Goal: Information Seeking & Learning: Learn about a topic

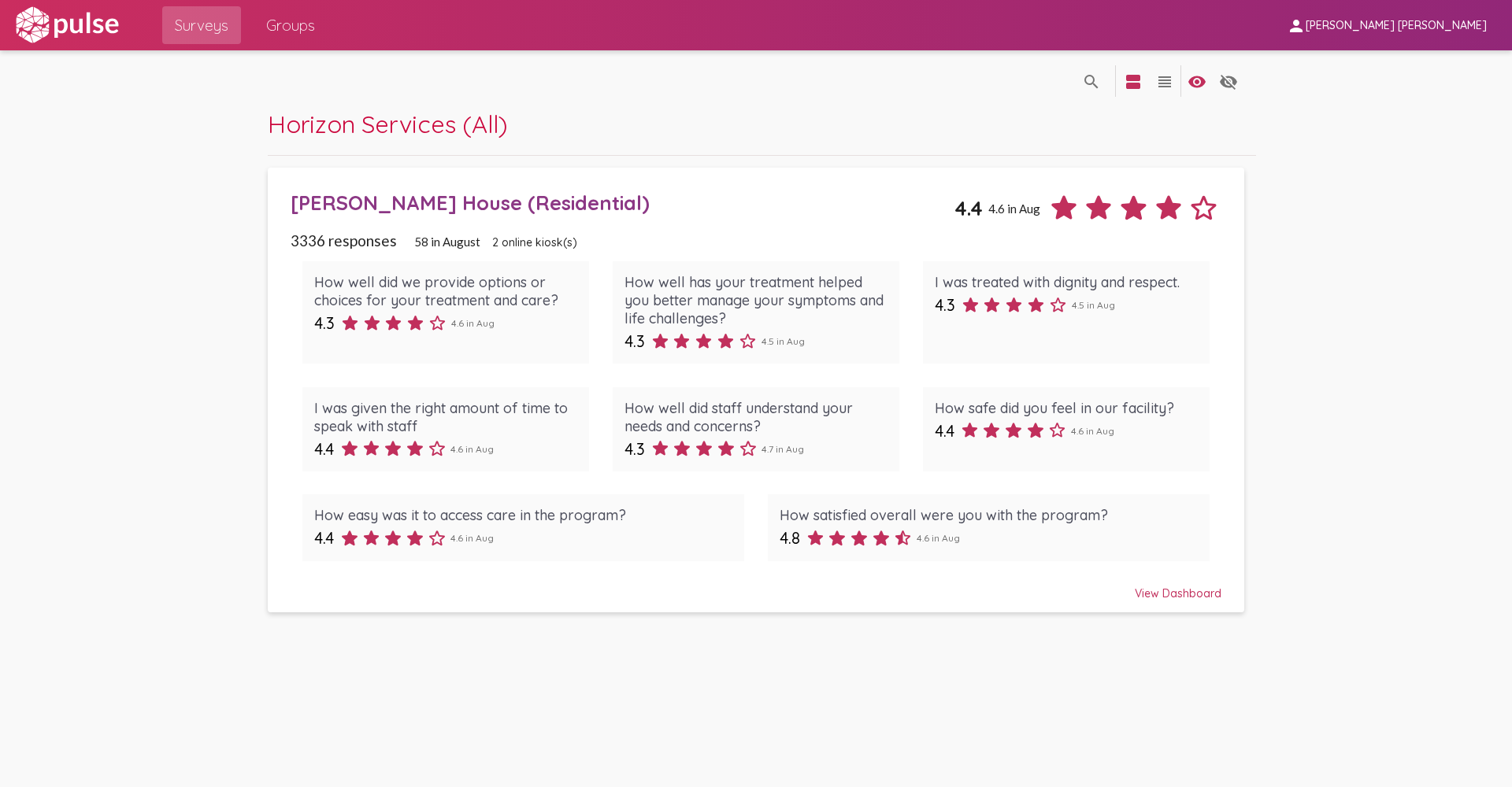
click at [1173, 591] on div "View Dashboard" at bounding box center [756, 586] width 931 height 29
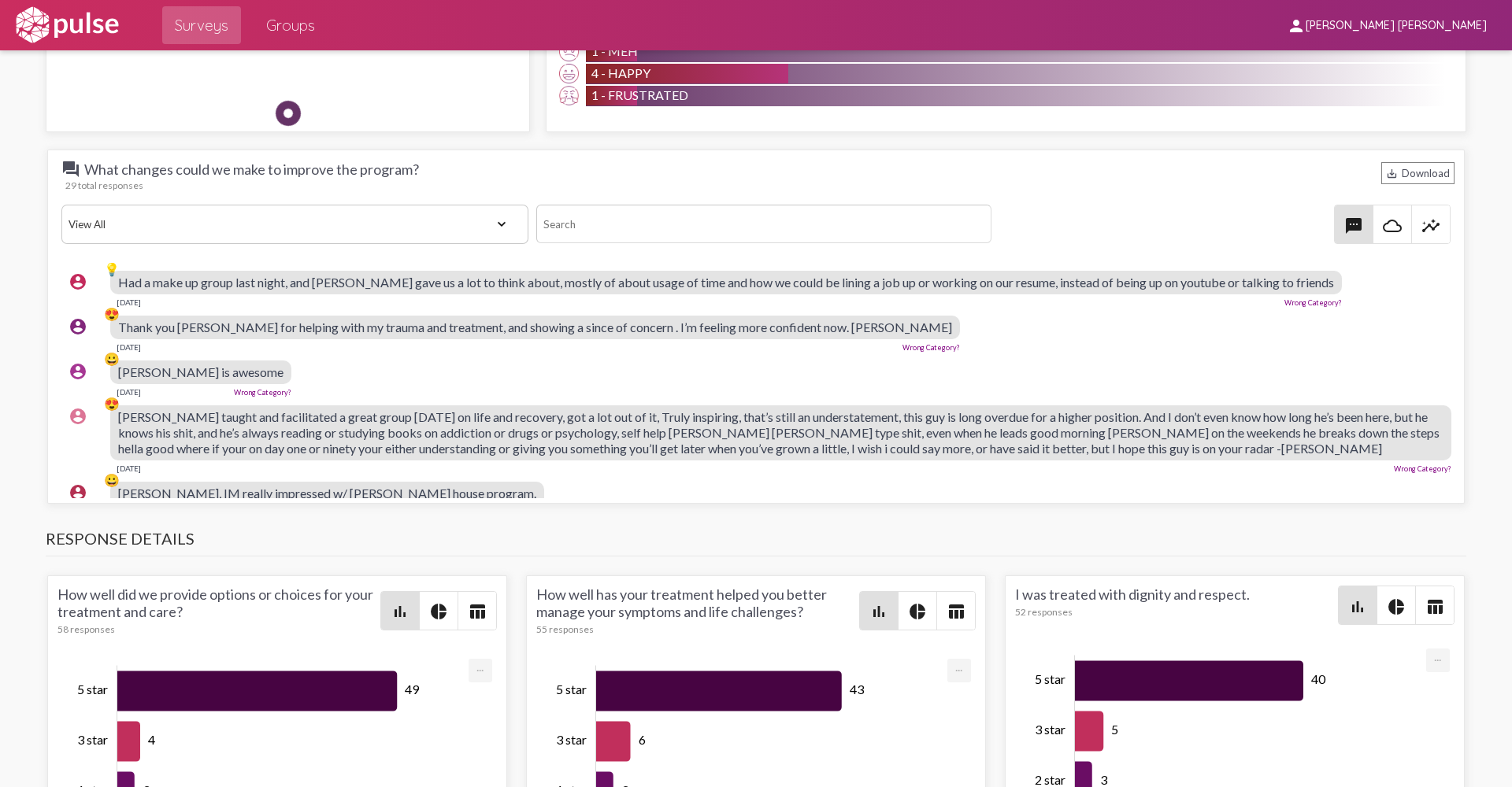
scroll to position [1574, 0]
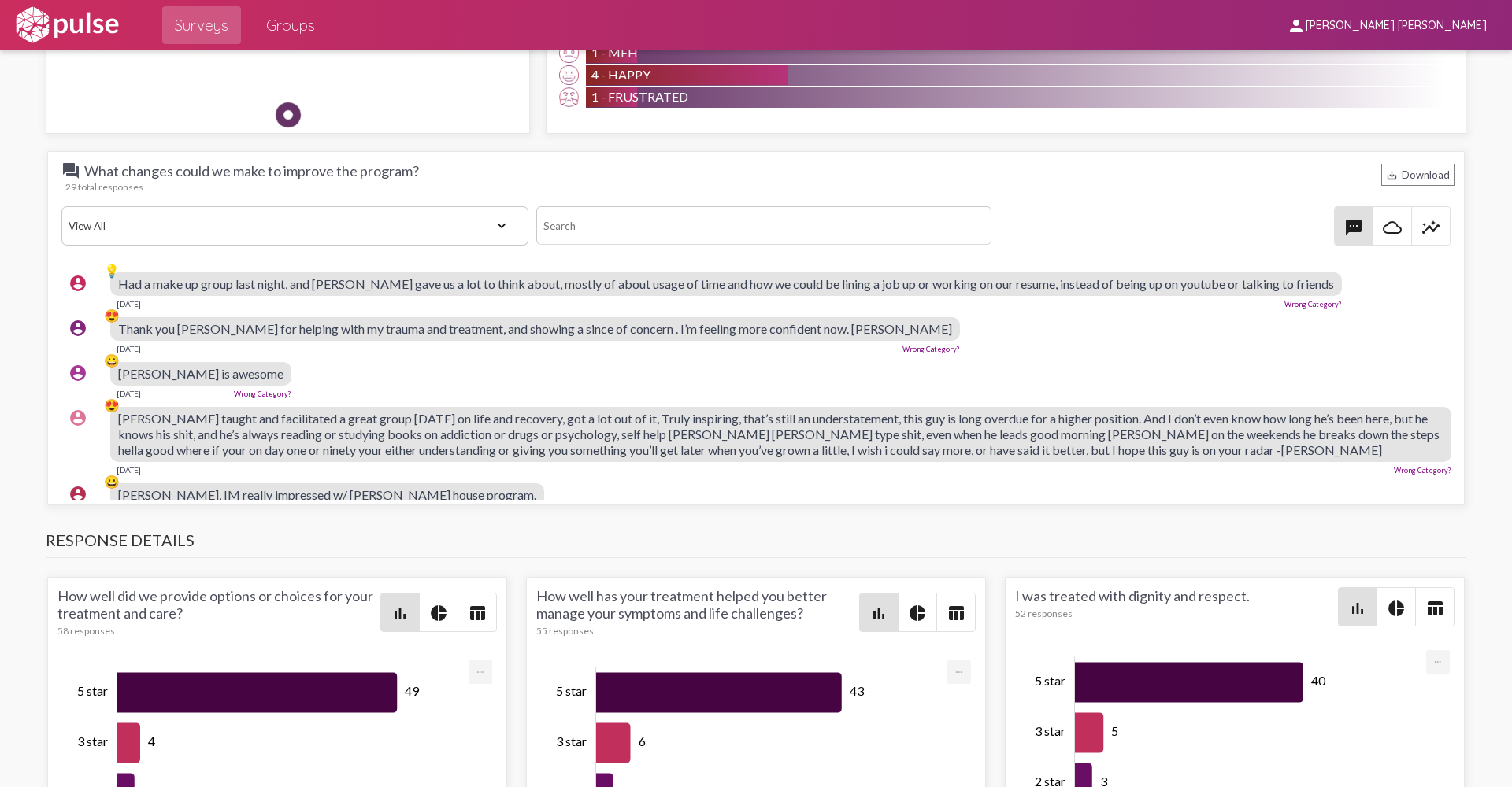
click at [1229, 155] on div "question_answer What changes could we make to improve the program? save_alt Dow…" at bounding box center [756, 328] width 1417 height 354
click at [1404, 179] on div "save_alt Download" at bounding box center [1417, 174] width 73 height 22
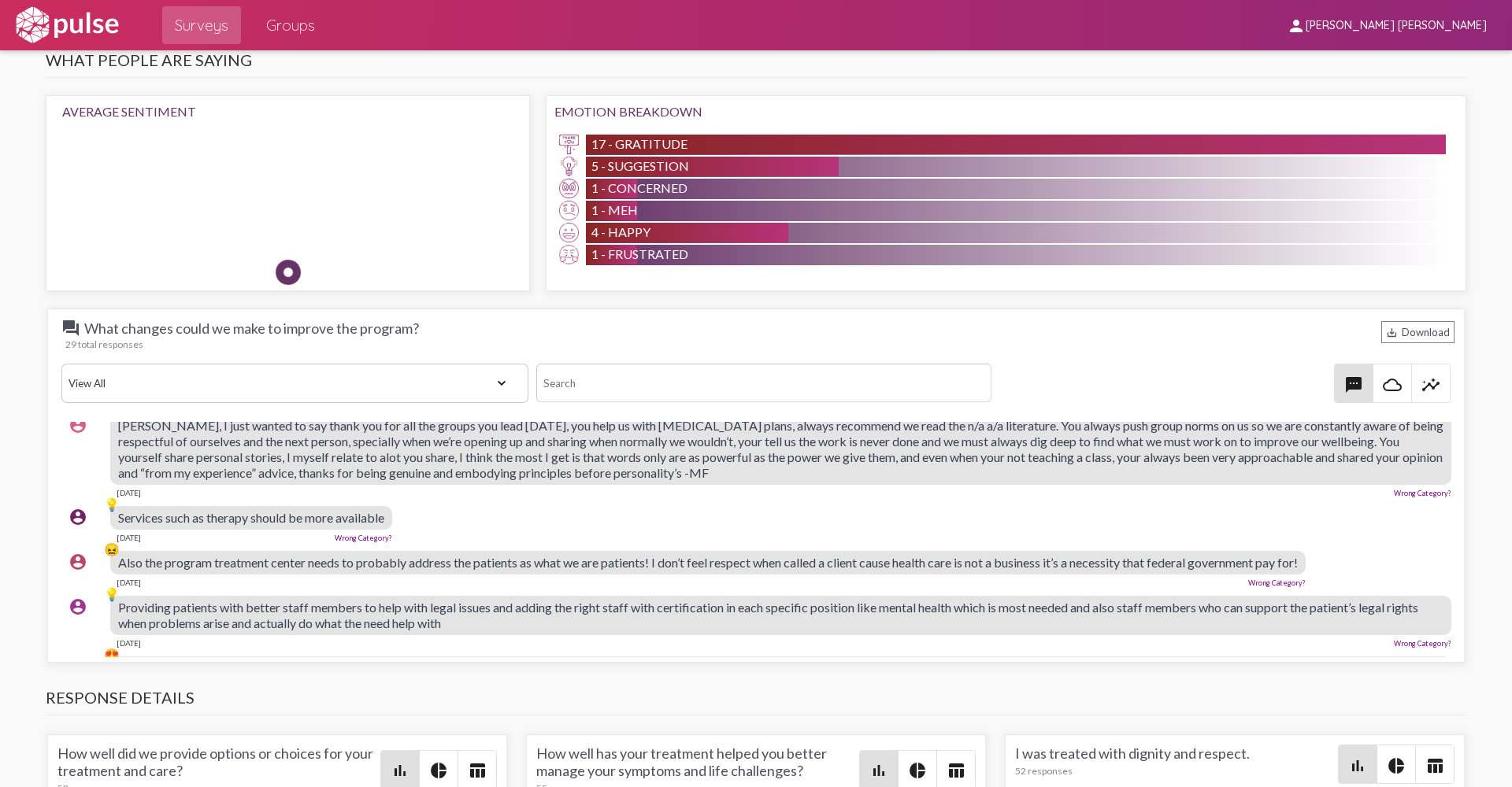
scroll to position [556, 0]
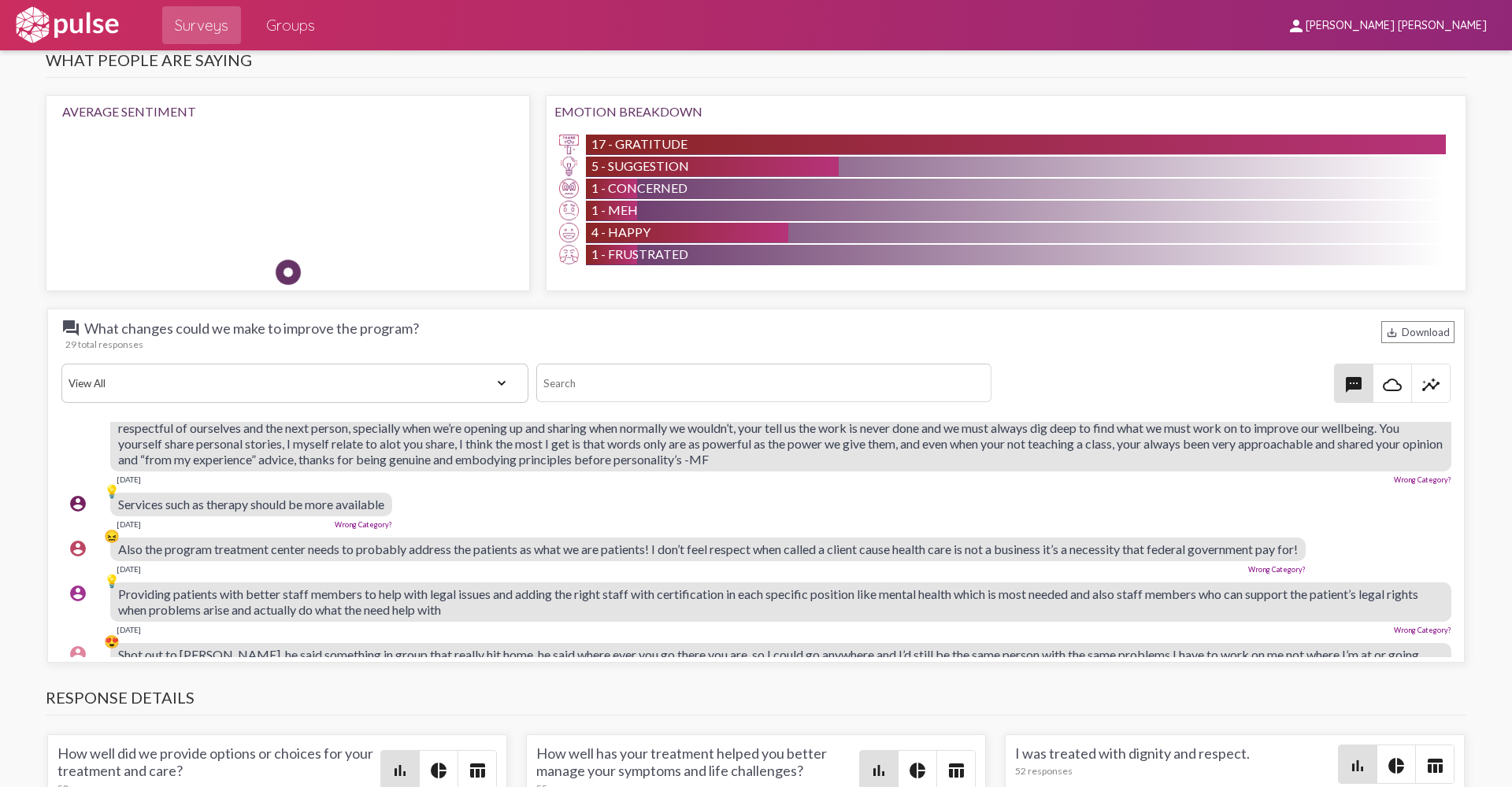
drag, startPoint x: 105, startPoint y: 426, endPoint x: 922, endPoint y: 467, distance: 818.0
click at [922, 467] on pulse-text-response-list "account_circle 💡 Had a make up group last night, and [PERSON_NAME] gave us a lo…" at bounding box center [756, 732] width 1397 height 1731
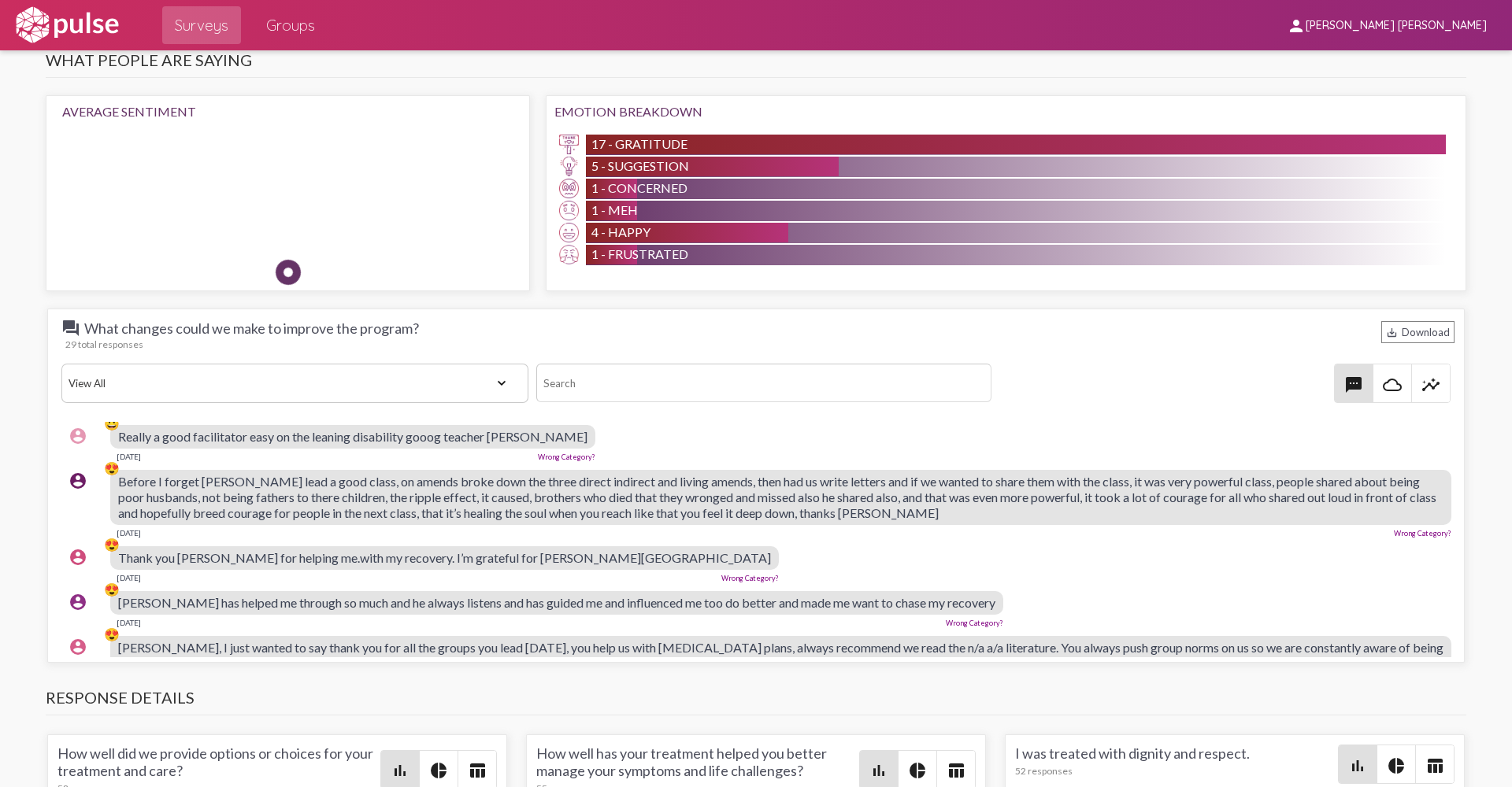
scroll to position [320, 0]
copy pulse-text-response-list "💡 Lor i dolo si ametc adip elits, doe Temp inci ut l etd ma aliqu enima, minimv…"
